Goal: Navigation & Orientation: Find specific page/section

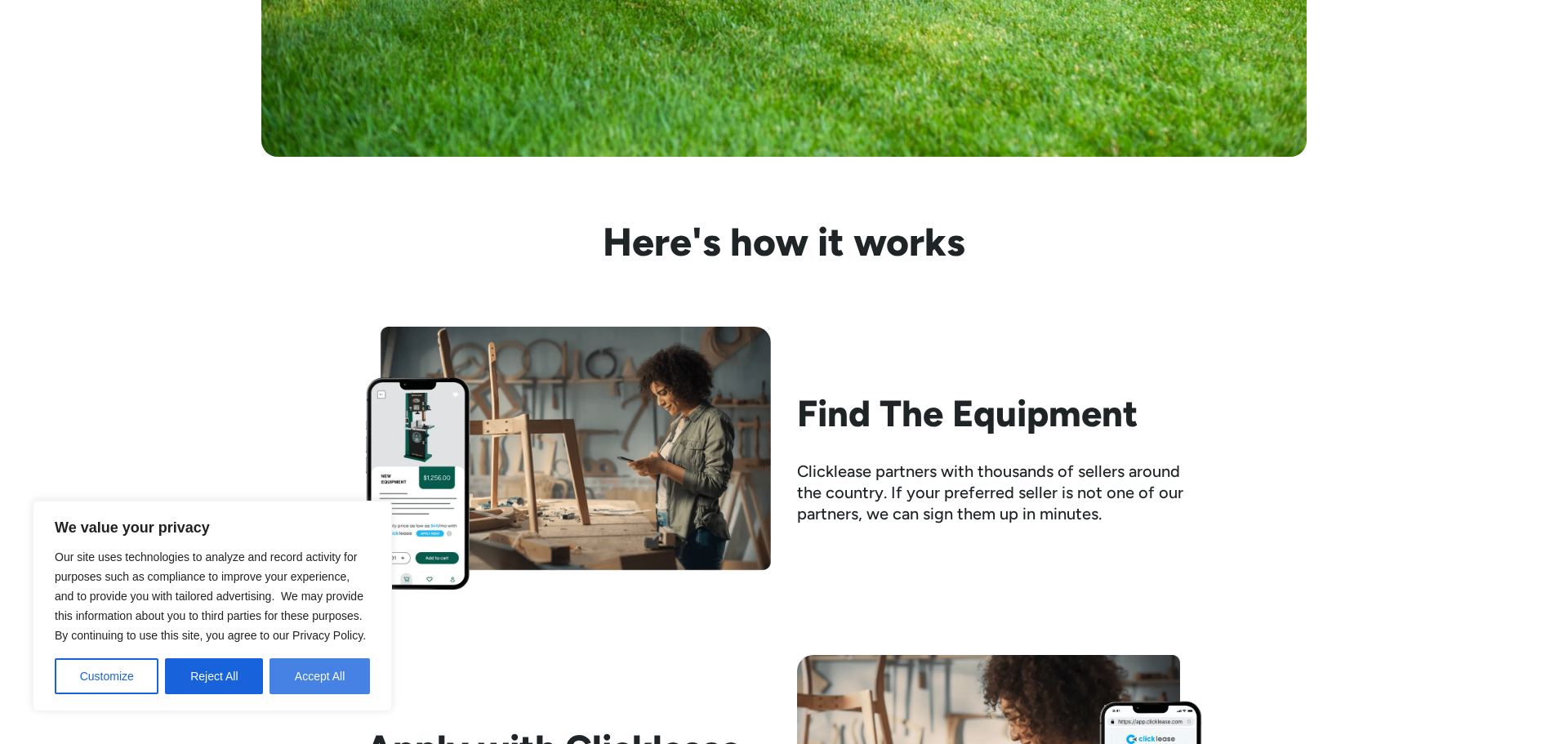
click at [296, 677] on button "Accept All" at bounding box center [319, 677] width 100 height 36
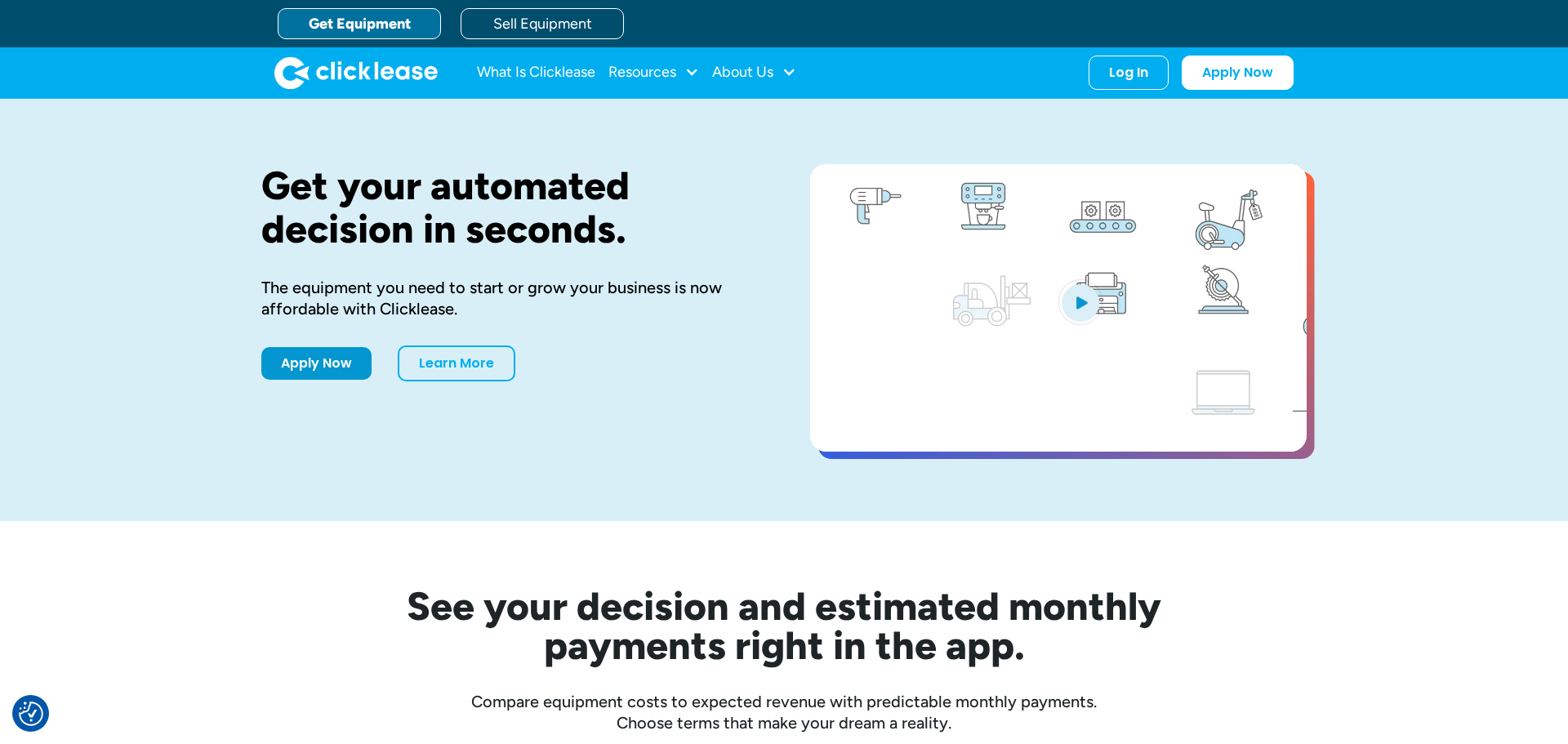
click at [337, 25] on link "Get Equipment" at bounding box center [359, 23] width 163 height 31
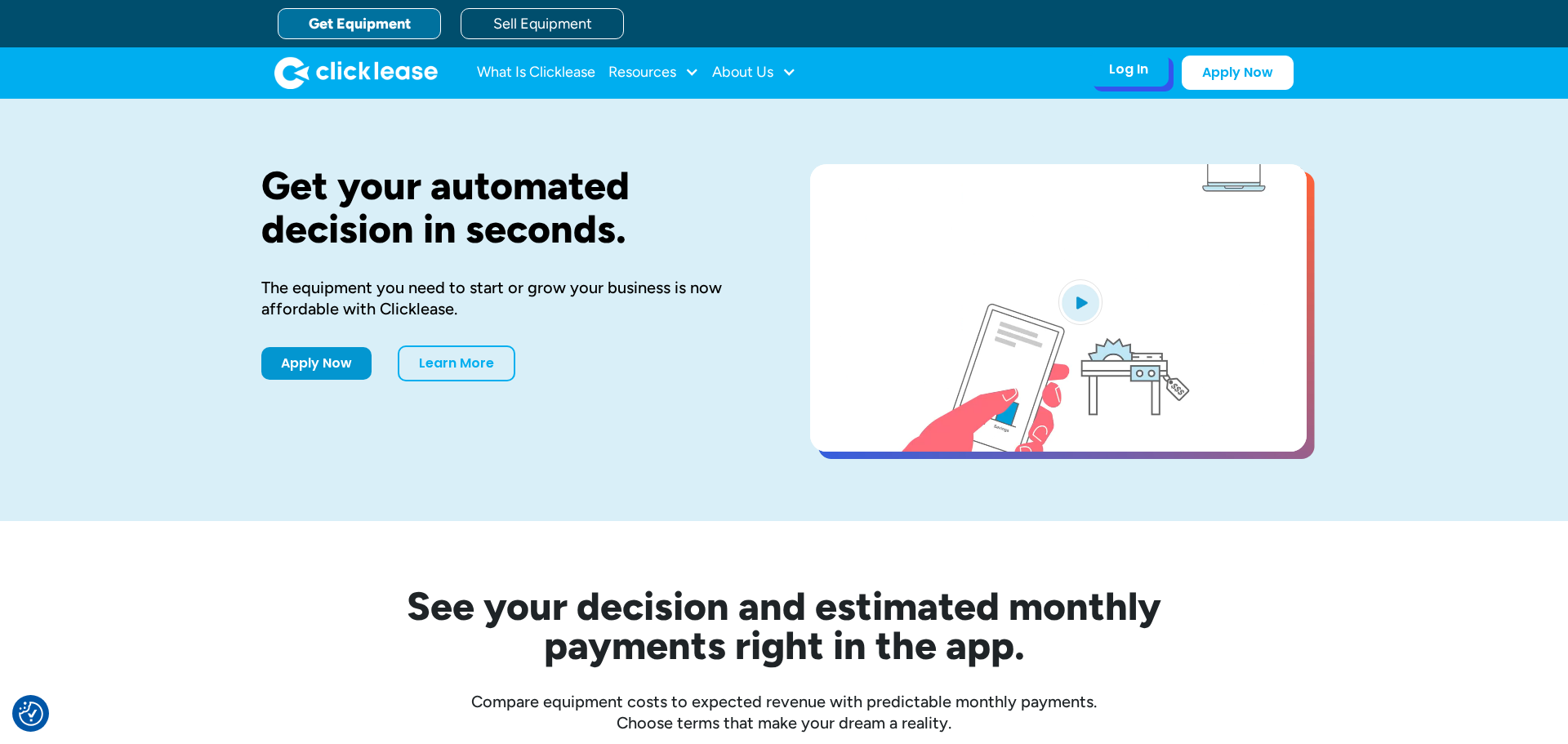
click at [1099, 73] on div "Log In Account login I use Clicklease to get my equipment Partner Portal I offe…" at bounding box center [1128, 69] width 80 height 35
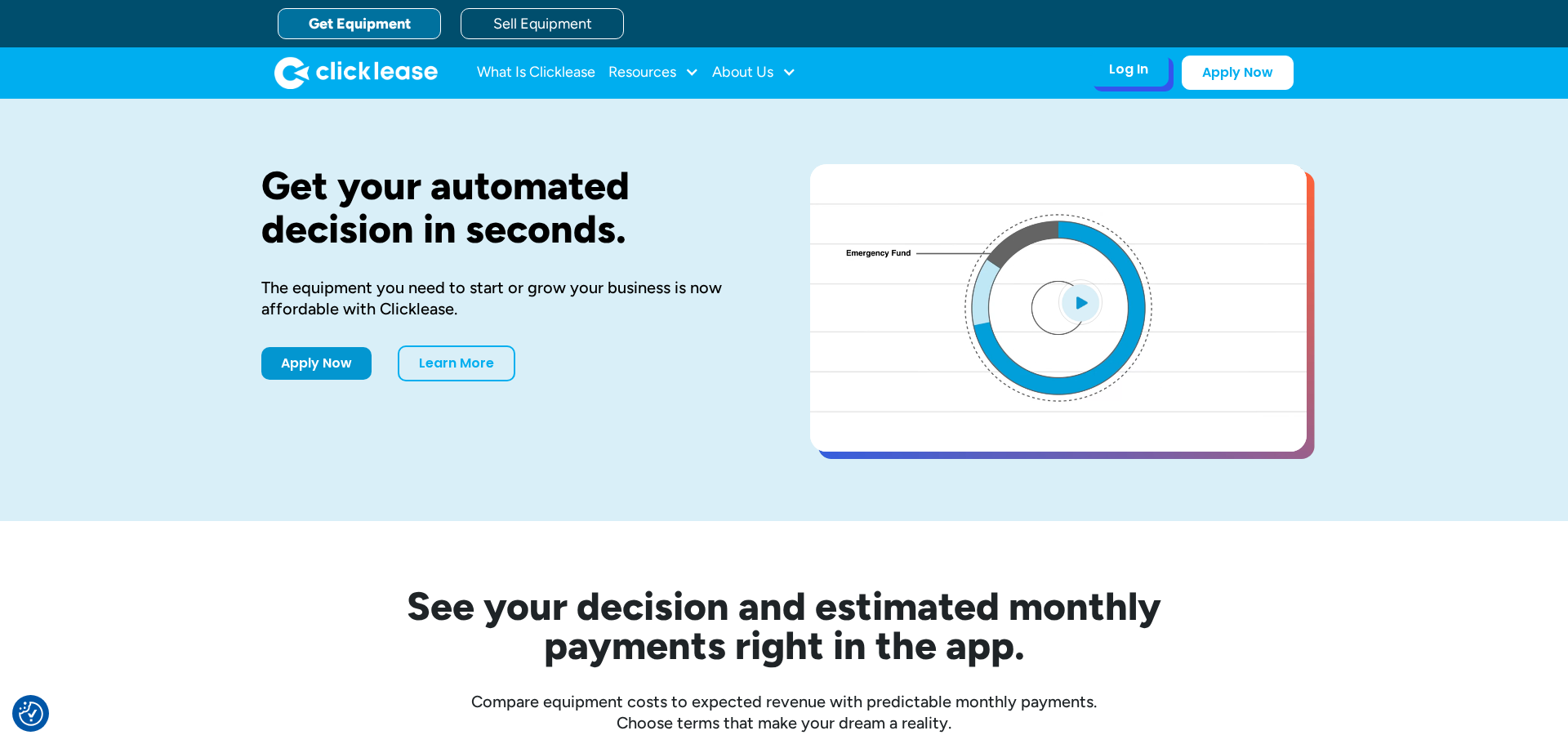
click at [1113, 76] on div "Log In" at bounding box center [1129, 69] width 40 height 16
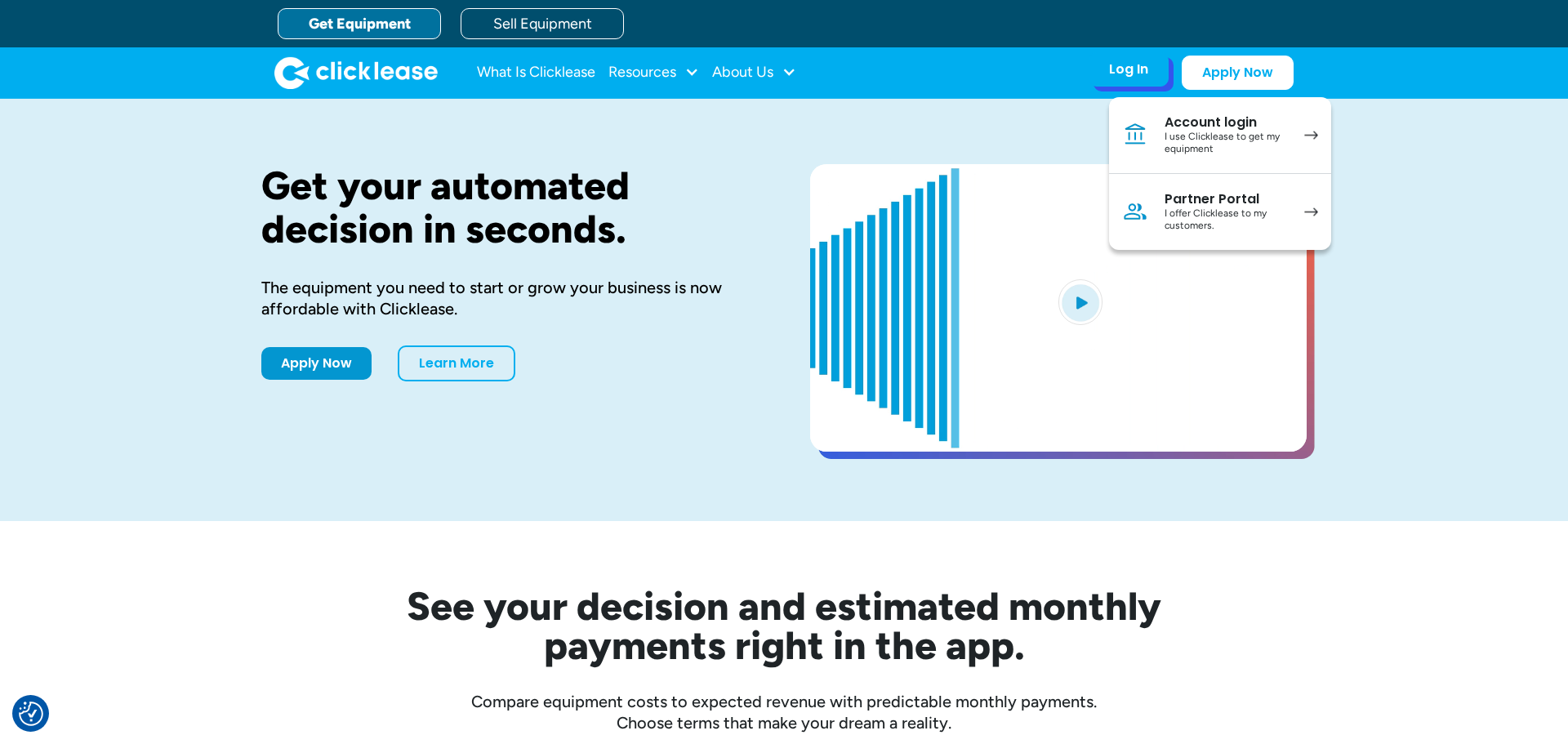
click at [1221, 136] on div "I use Clicklease to get my equipment" at bounding box center [1226, 144] width 124 height 26
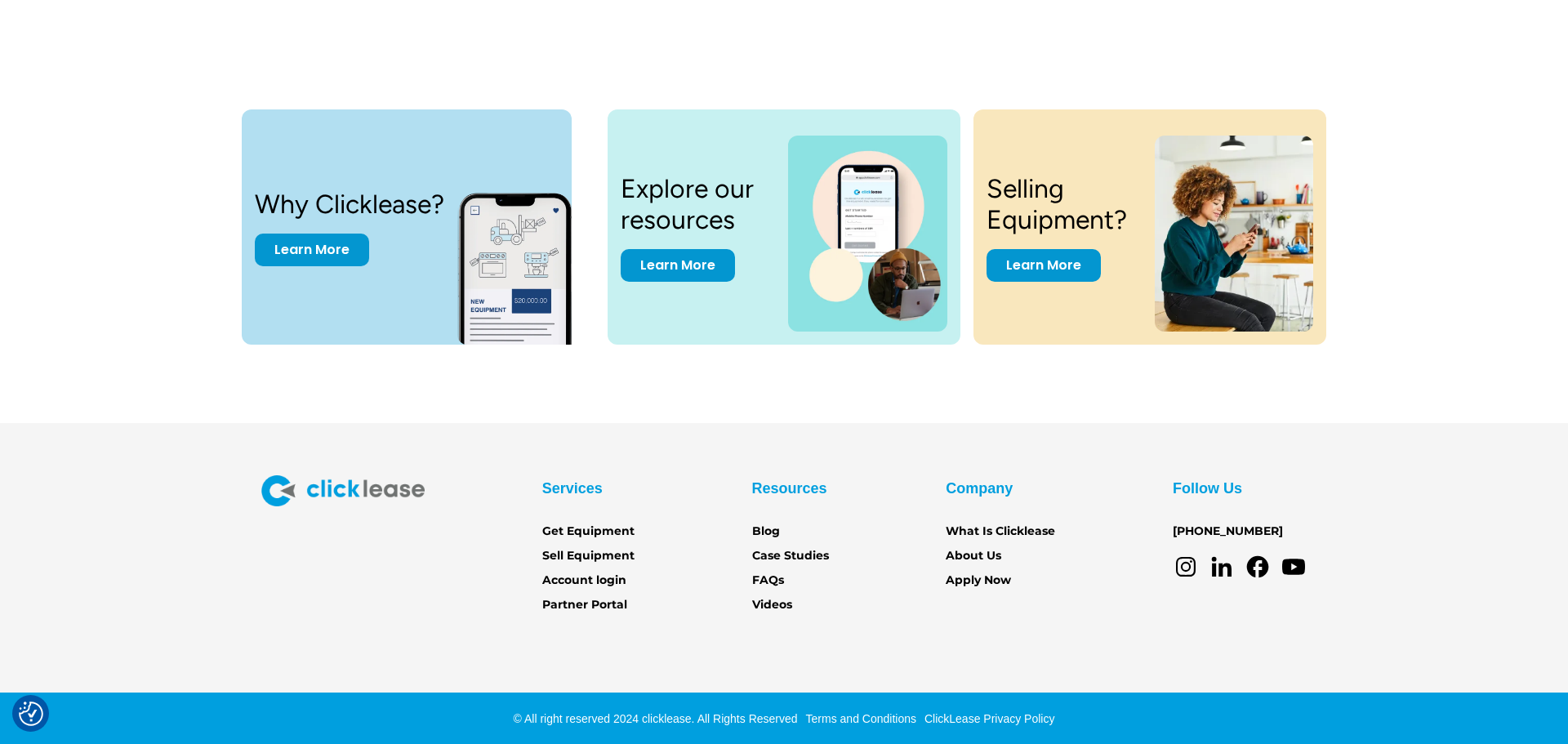
scroll to position [5093, 0]
